Goal: Find specific page/section: Find specific page/section

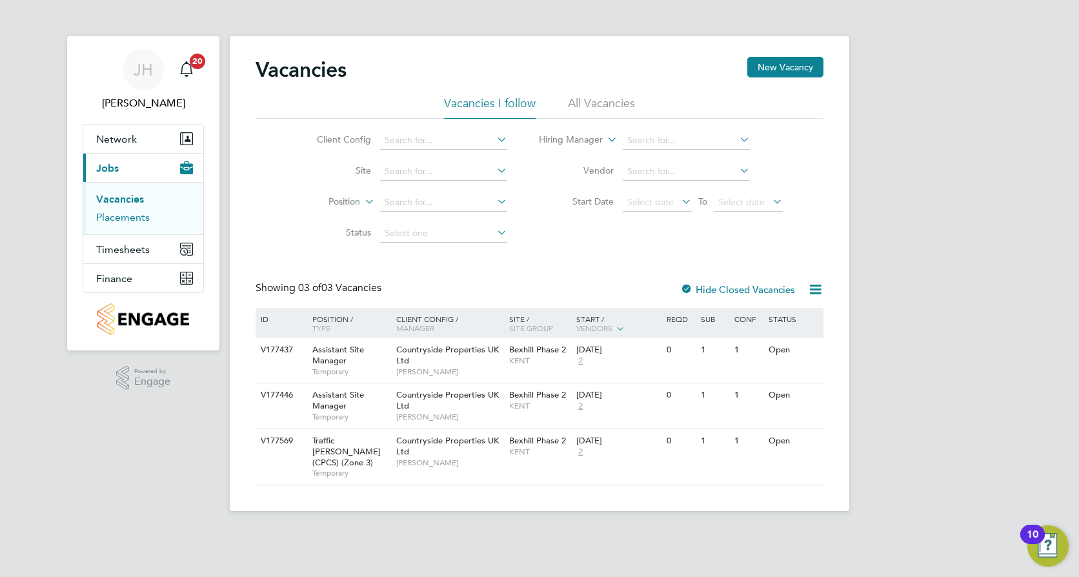
click at [114, 218] on link "Placements" at bounding box center [123, 217] width 54 height 12
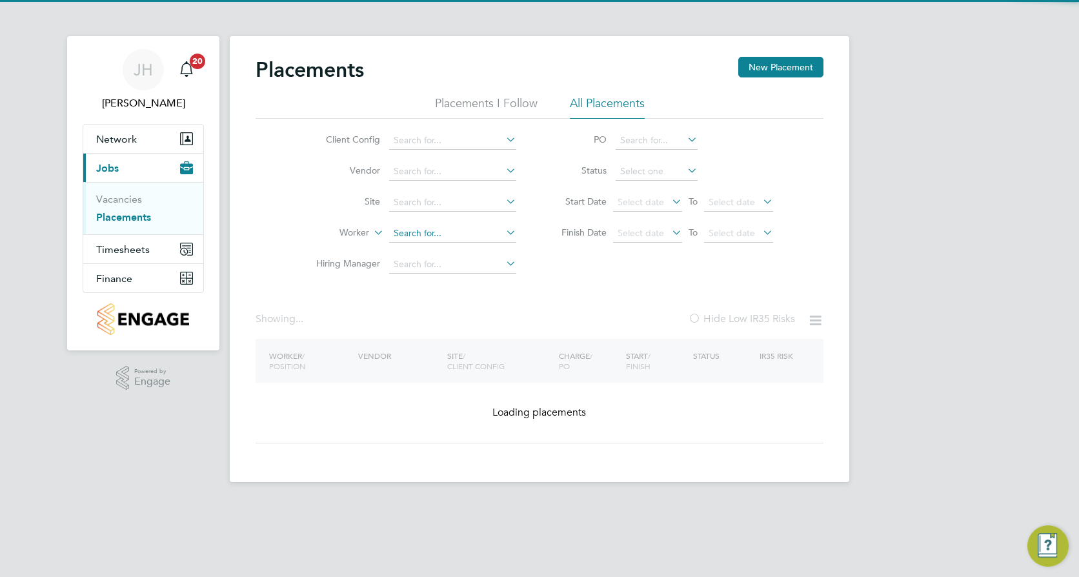
click at [414, 241] on input at bounding box center [452, 234] width 127 height 18
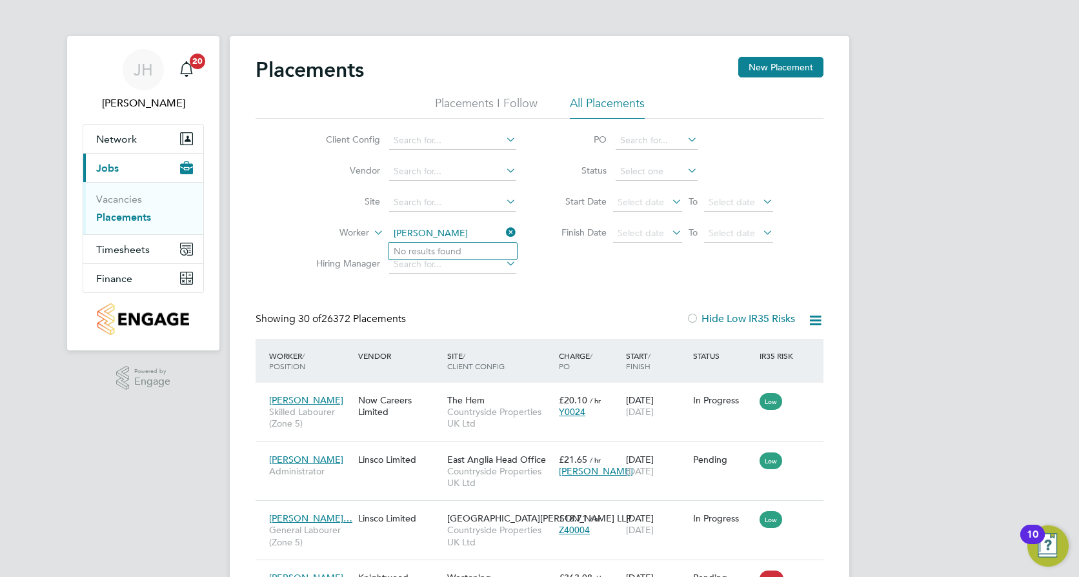
type input "[PERSON_NAME]"
click at [503, 231] on icon at bounding box center [503, 232] width 0 height 18
click at [409, 238] on input at bounding box center [452, 234] width 127 height 18
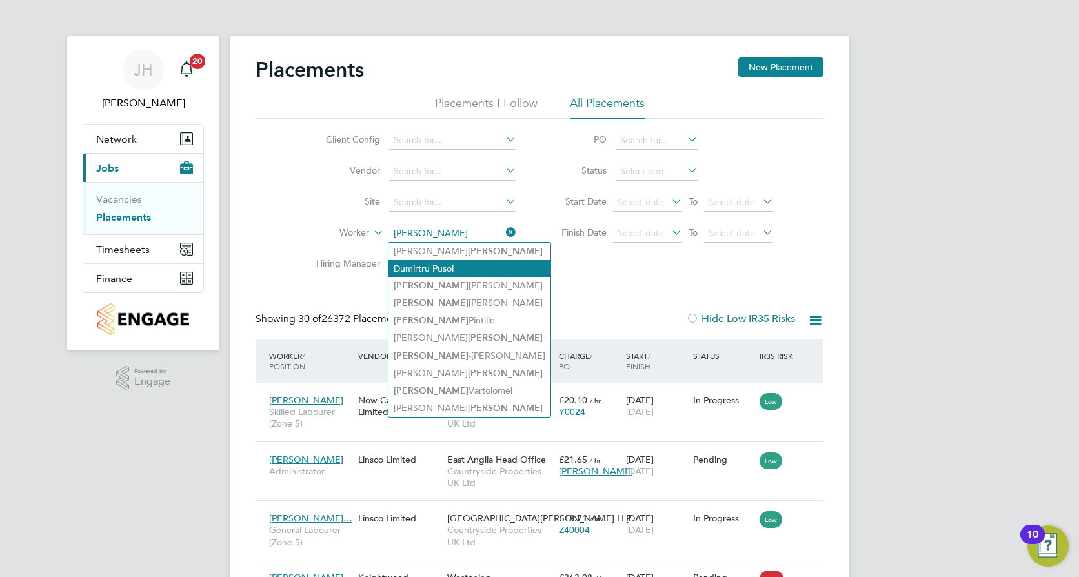
click at [411, 265] on li "Dumirtru Pusoi" at bounding box center [470, 268] width 162 height 17
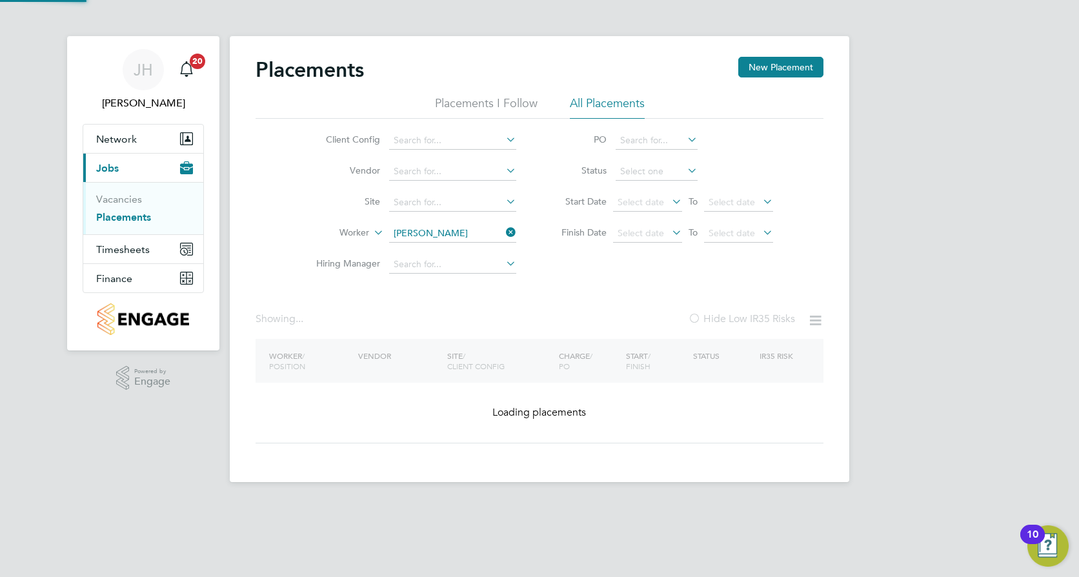
type input "Dumirtru Pusoi"
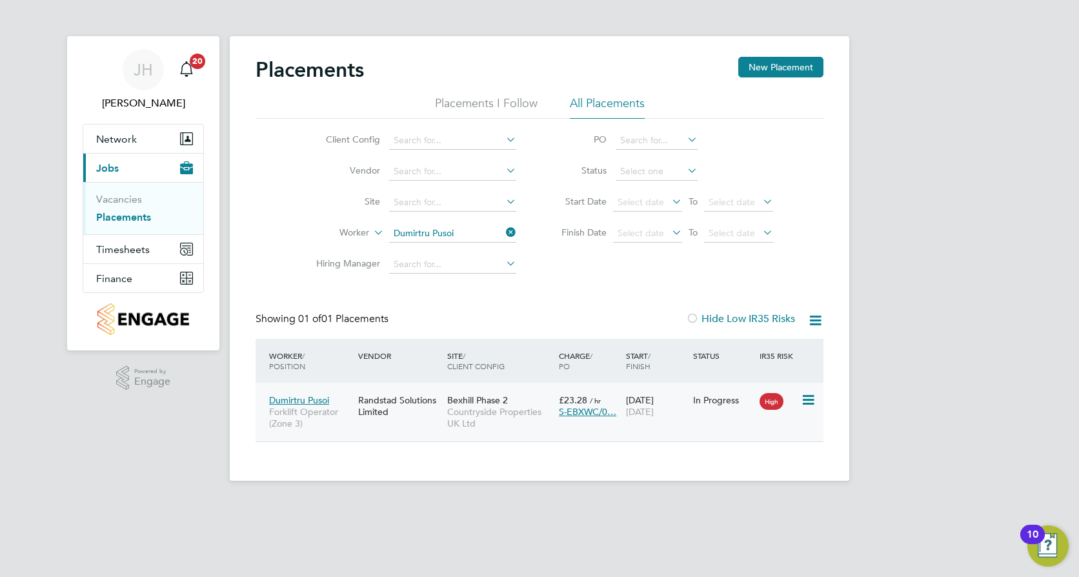
click at [492, 413] on span "Countryside Properties UK Ltd" at bounding box center [499, 417] width 105 height 23
